Goal: Find specific page/section: Find specific page/section

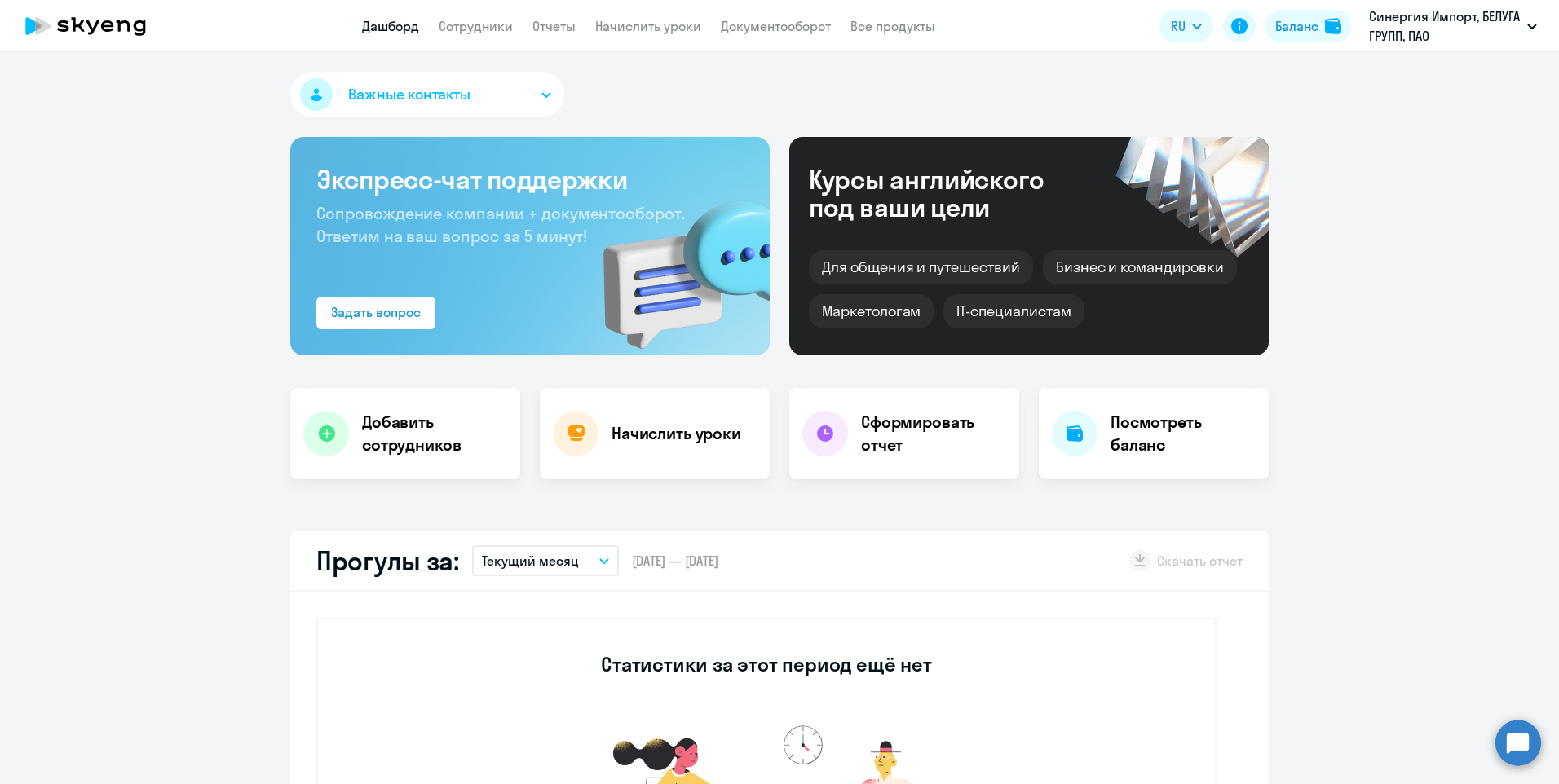
select select "30"
click at [461, 32] on link "Сотрудники" at bounding box center [475, 27] width 74 height 17
select select "30"
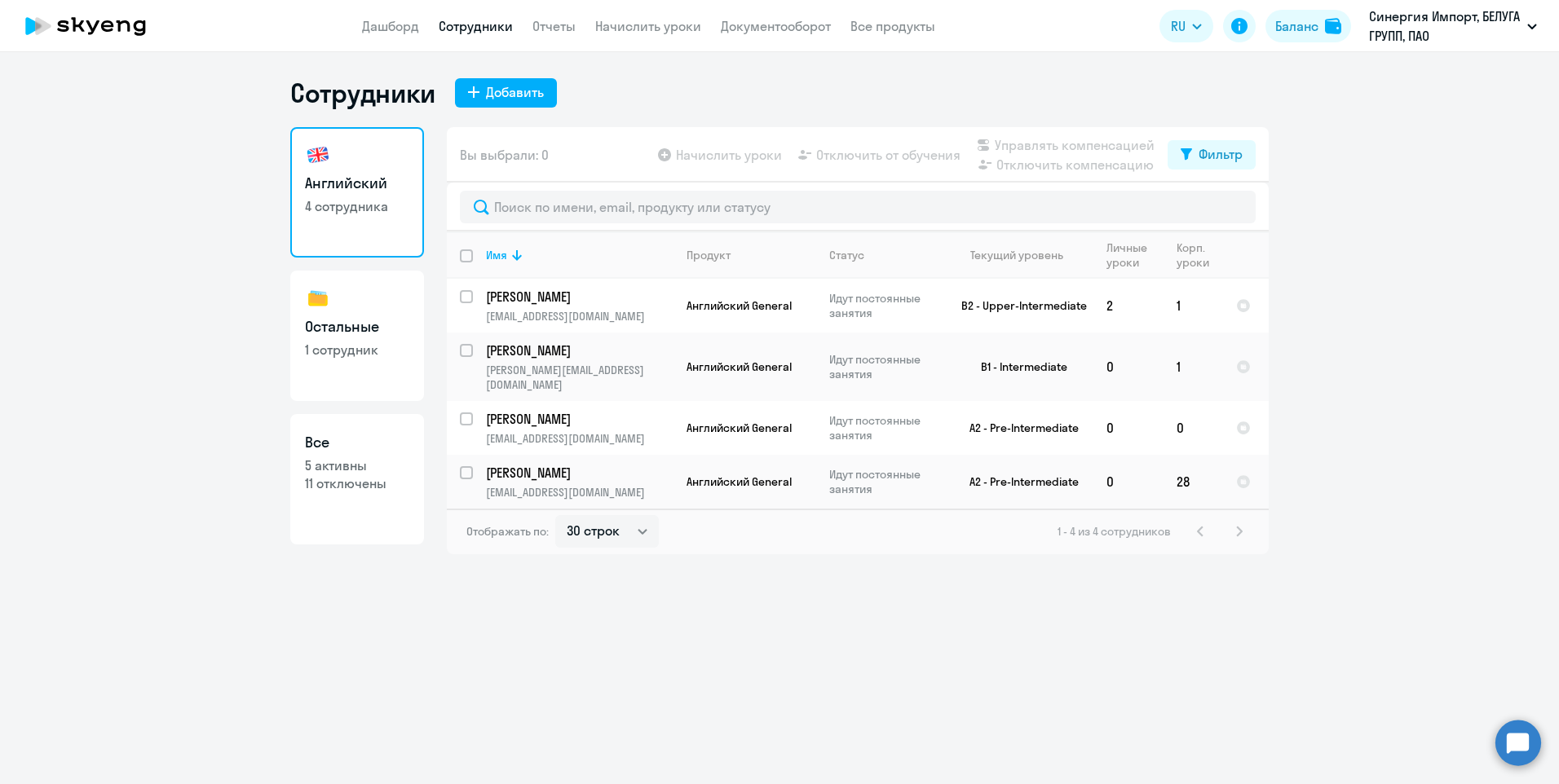
click at [349, 371] on link "Остальные 1 сотрудник" at bounding box center [357, 335] width 134 height 130
select select "30"
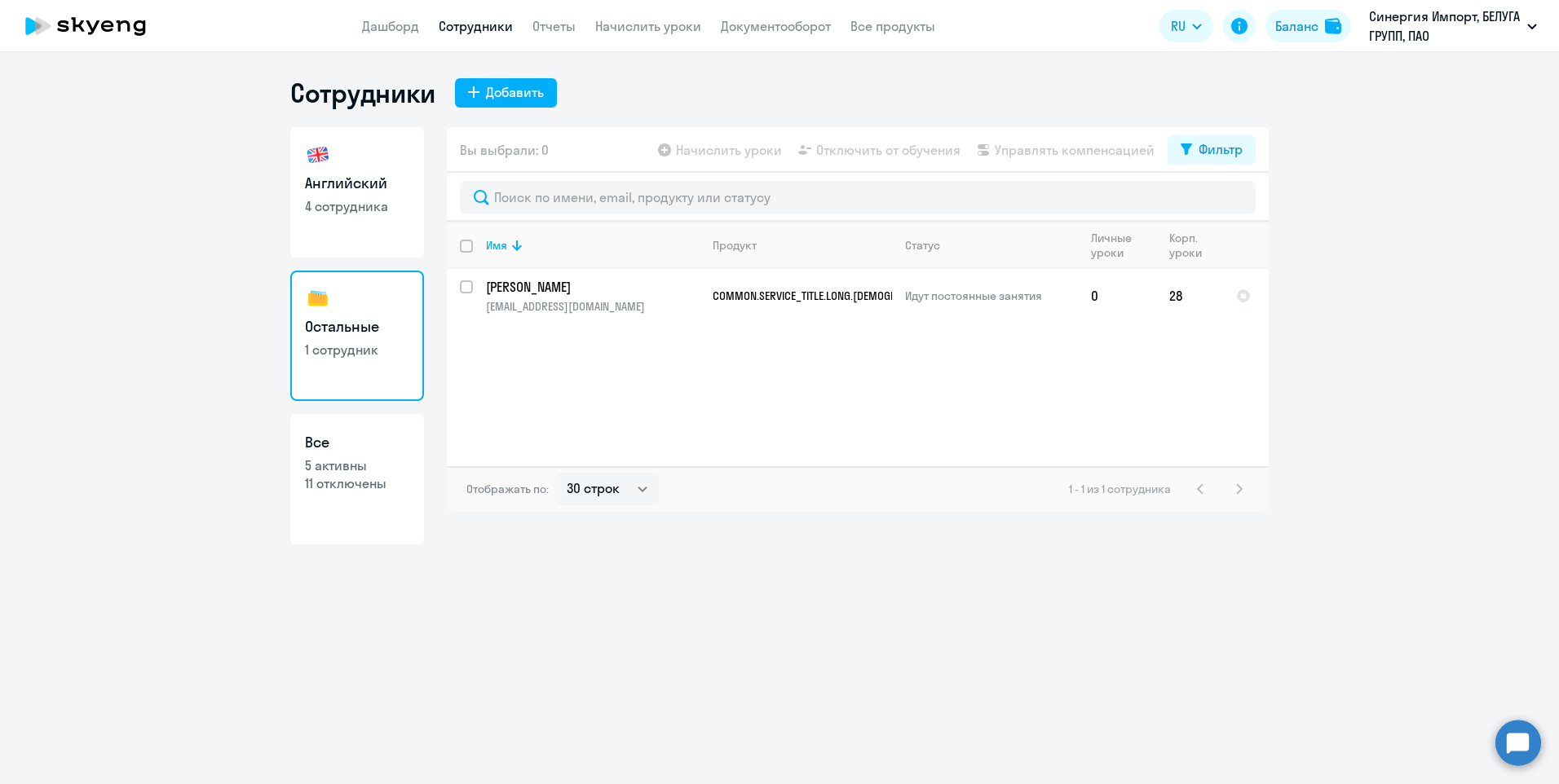
click at [350, 207] on p "4 сотрудника" at bounding box center [357, 207] width 105 height 18
select select "30"
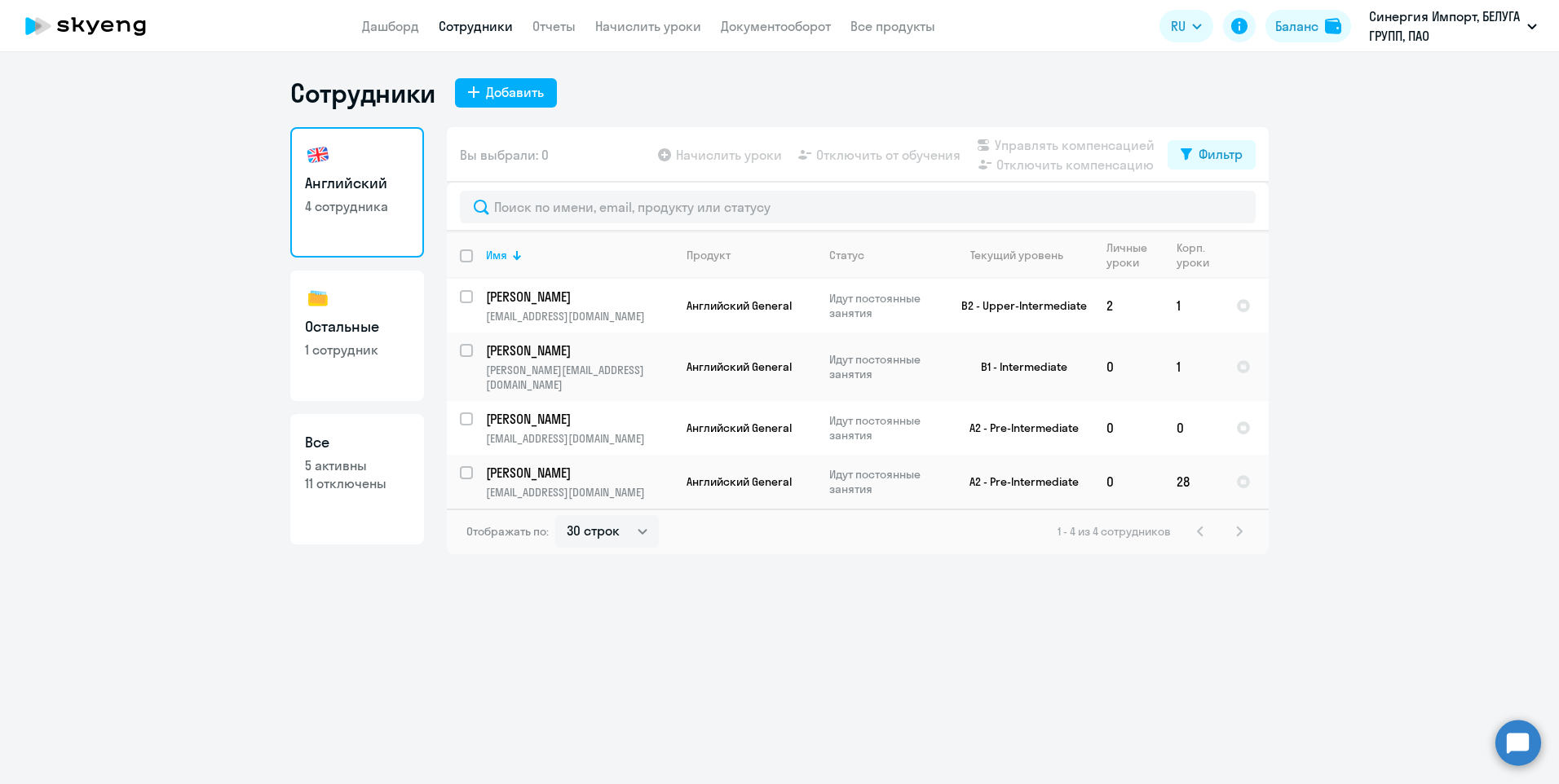
select select "30"
click at [396, 358] on link "Остальные 1 сотрудник" at bounding box center [357, 335] width 134 height 130
select select "30"
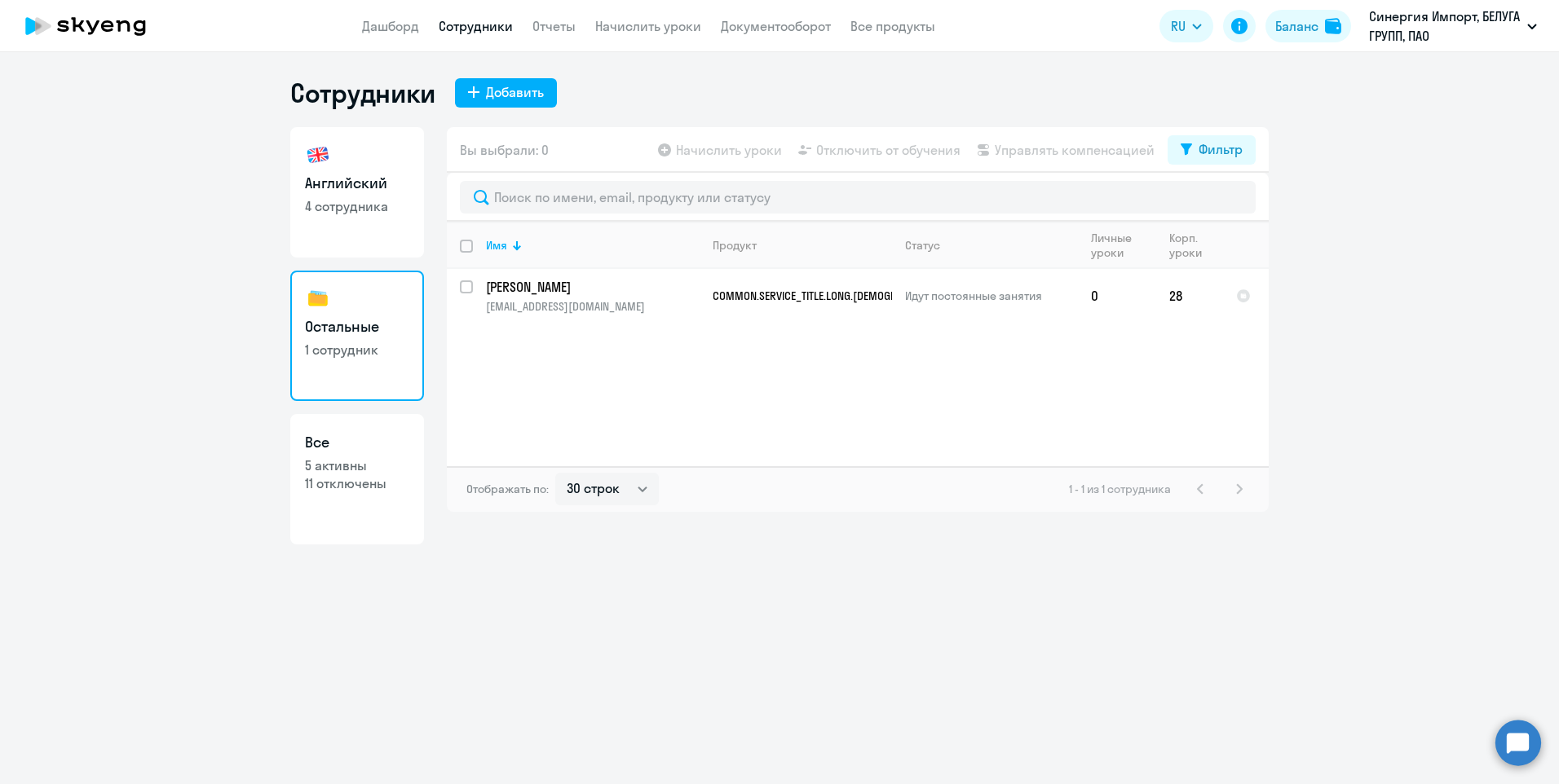
click at [353, 222] on link "Английский 4 сотрудника" at bounding box center [357, 192] width 134 height 130
select select "30"
